Goal: Communication & Community: Answer question/provide support

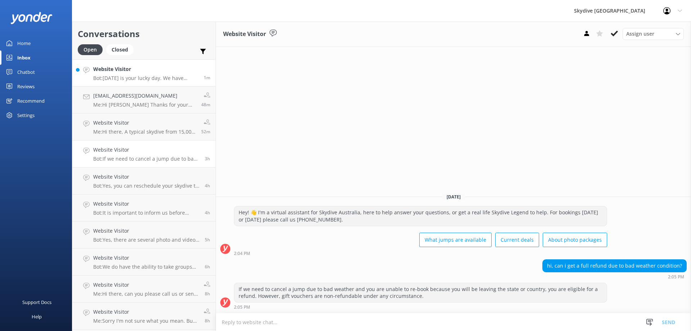
click at [138, 74] on div "Website Visitor Bot: [DATE] is your lucky day. We have exclusive offers when yo…" at bounding box center [145, 72] width 105 height 15
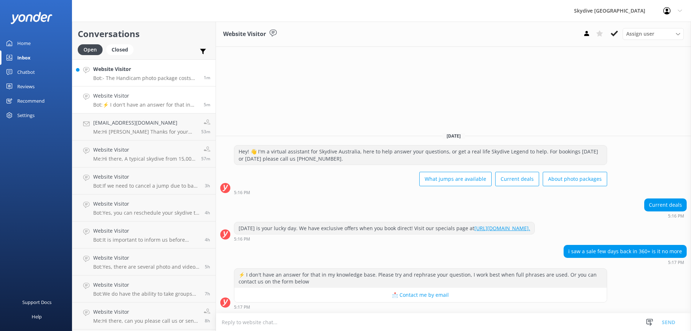
click at [132, 71] on h4 "Website Visitor" at bounding box center [145, 69] width 105 height 8
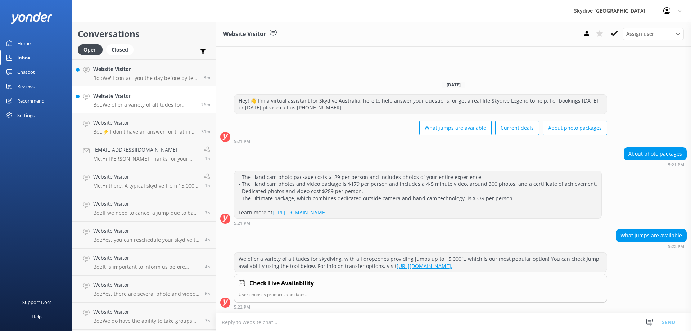
click at [147, 97] on h4 "Website Visitor" at bounding box center [144, 96] width 103 height 8
click at [128, 78] on p "Bot: We'll contact you the day before by text message to confirm your jump. If …" at bounding box center [145, 78] width 105 height 6
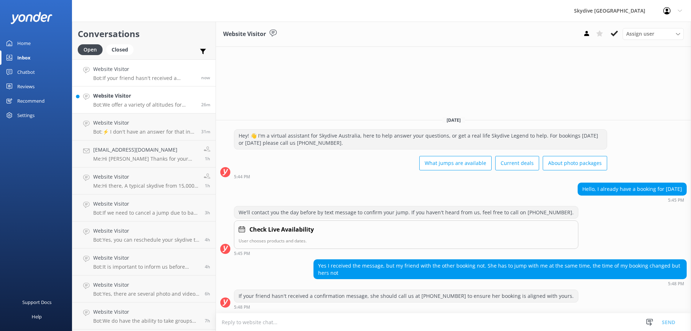
click at [141, 102] on p "Bot: We offer a variety of altitudes for skydiving, with all dropzones providin…" at bounding box center [144, 104] width 103 height 6
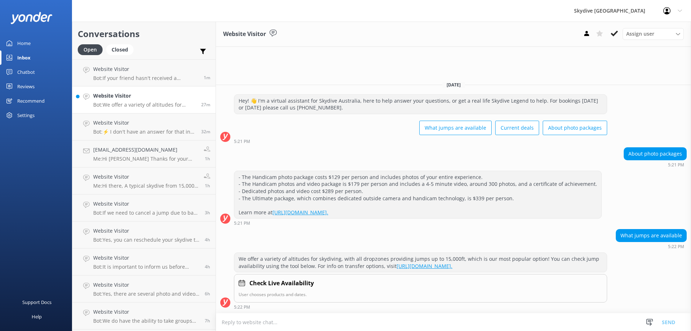
click at [147, 104] on p "Bot: We offer a variety of altitudes for skydiving, with all dropzones providin…" at bounding box center [144, 104] width 103 height 6
click at [160, 98] on h4 "Website Visitor" at bounding box center [144, 96] width 103 height 8
click at [126, 100] on div "Website Visitor Bot: We offer a variety of altitudes for skydiving, with all dr…" at bounding box center [144, 100] width 103 height 16
click at [180, 77] on p "Bot: If your friend hasn't received a confirmation message, she should call us …" at bounding box center [145, 78] width 105 height 6
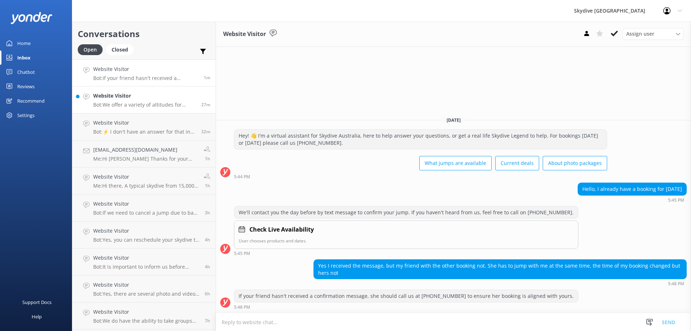
click at [148, 100] on h4 "Website Visitor" at bounding box center [144, 96] width 103 height 8
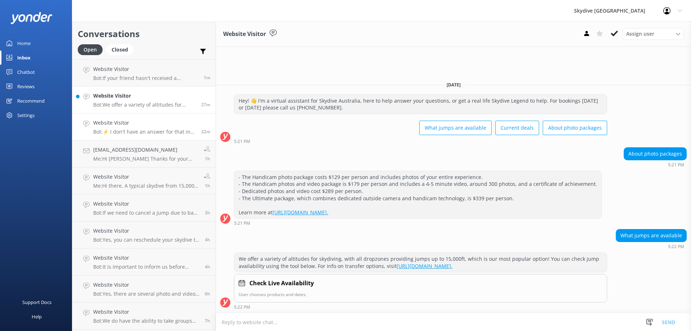
click at [135, 127] on div "Website Visitor Bot: ⚡ I don't have an answer for that in my knowledge base. Pl…" at bounding box center [144, 127] width 103 height 16
